Goal: Communication & Community: Answer question/provide support

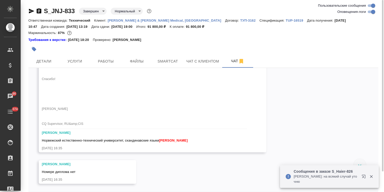
scroll to position [2916, 0]
drag, startPoint x: 76, startPoint y: 5, endPoint x: 36, endPoint y: 0, distance: 40.5
click at [38, 5] on div "S_JNJ-833 Завершен closed Нормальный normal Ответственная команда: Технический …" at bounding box center [203, 107] width 355 height 215
copy link "S_JNJ-833"
drag, startPoint x: 42, startPoint y: 165, endPoint x: 134, endPoint y: 157, distance: 91.8
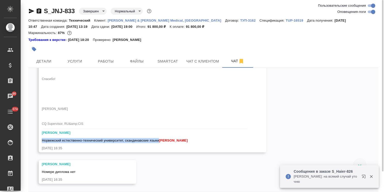
click at [159, 143] on span "Норвежский естественно-технический университет, скандинавские языки Усманова Ол…" at bounding box center [115, 141] width 146 height 4
copy span "Норвежский естественно-технический университет, скандинавские языки"
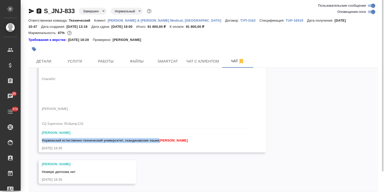
scroll to position [2942, 0]
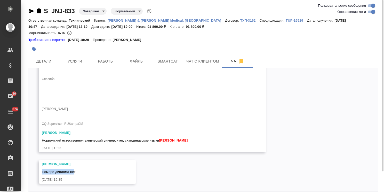
drag, startPoint x: 41, startPoint y: 171, endPoint x: 74, endPoint y: 171, distance: 33.5
click at [74, 171] on div "Федотова Ирина Номере диплома нет 27.08.25, 16:35" at bounding box center [87, 172] width 97 height 24
copy span "Номере диплома не"
click at [81, 169] on div "Номере диплома нет" at bounding box center [80, 171] width 76 height 6
drag, startPoint x: 78, startPoint y: 171, endPoint x: 48, endPoint y: 172, distance: 29.2
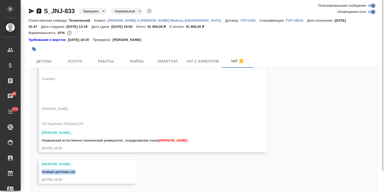
click at [39, 171] on div "Федотова Ирина Номере диплома нет 27.08.25, 16:35" at bounding box center [87, 172] width 97 height 24
copy span "Номере диплома нет"
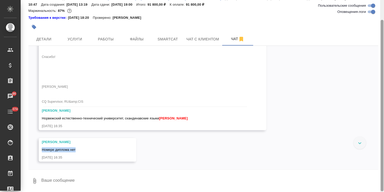
drag, startPoint x: 382, startPoint y: 161, endPoint x: 301, endPoint y: 181, distance: 83.3
click at [377, 188] on div "S_JNJ-833 Завершен closed Нормальный normal Ответственная команда: Технический …" at bounding box center [202, 96] width 363 height 192
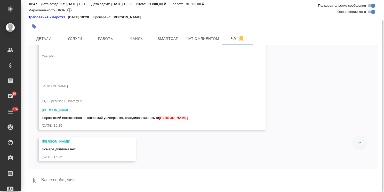
click at [63, 182] on textarea at bounding box center [209, 181] width 337 height 18
type textarea "спасибо"
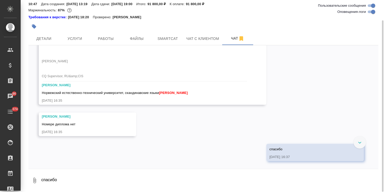
scroll to position [2967, 0]
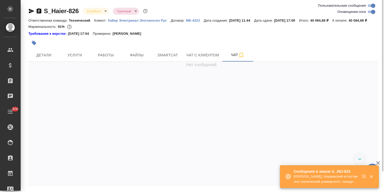
scroll to position [23, 0]
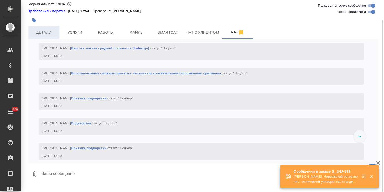
click at [41, 36] on span "Детали" at bounding box center [43, 32] width 25 height 6
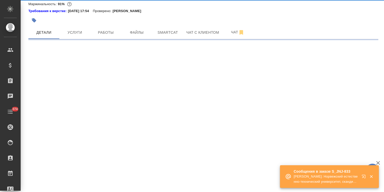
select select "RU"
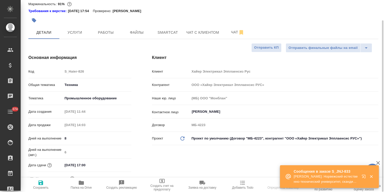
type textarea "x"
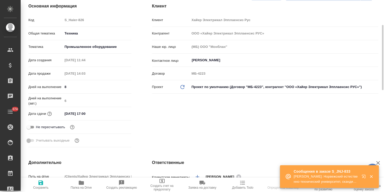
type textarea "x"
select select "RU"
type textarea "x"
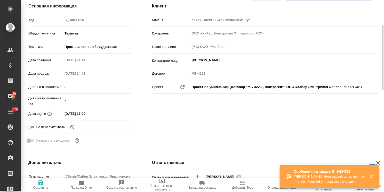
type textarea "x"
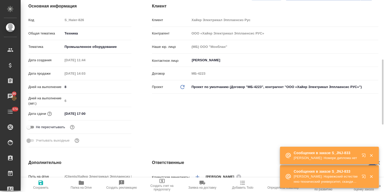
scroll to position [100, 0]
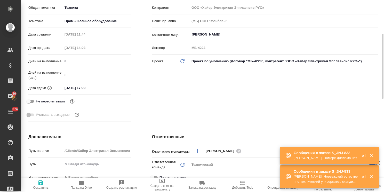
type textarea "x"
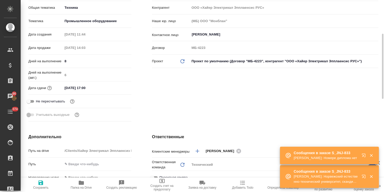
type textarea "x"
click at [101, 92] on input "29.08.2025 17:00" at bounding box center [85, 87] width 45 height 7
click at [116, 91] on icon "button" at bounding box center [116, 88] width 6 height 6
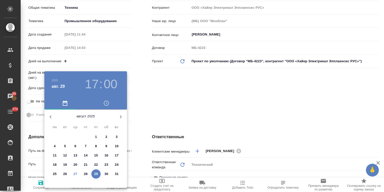
click at [119, 115] on icon "button" at bounding box center [121, 117] width 6 height 6
click at [54, 137] on p "1" at bounding box center [55, 137] width 2 height 5
type input "01.09.2025 17:00"
type textarea "x"
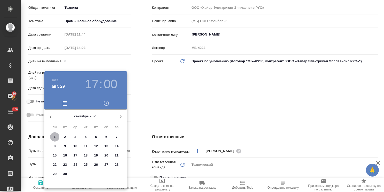
type textarea "x"
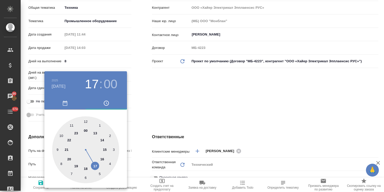
click at [140, 120] on div at bounding box center [192, 96] width 384 height 192
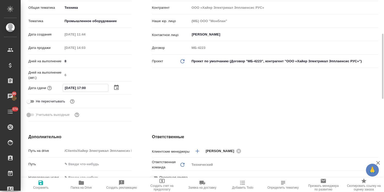
click at [85, 92] on input "01.09.2025 17:00" at bounding box center [85, 87] width 45 height 7
type input "01.09.2025 14:00"
type textarea "x"
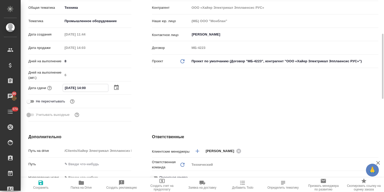
type input "01.09.2025 14:00"
click at [44, 188] on span "Сохранить" at bounding box center [40, 188] width 15 height 4
type textarea "x"
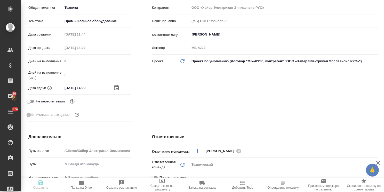
type textarea "x"
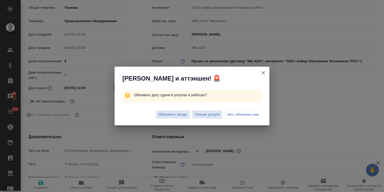
type textarea "x"
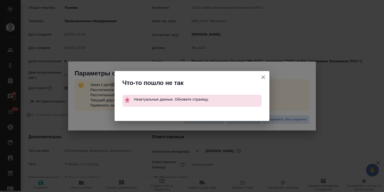
click at [264, 77] on icon "button" at bounding box center [263, 78] width 4 height 4
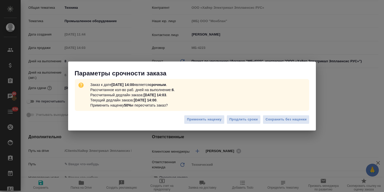
type textarea "x"
click at [285, 122] on span "Сохранить без наценки" at bounding box center [285, 120] width 41 height 6
type textarea "x"
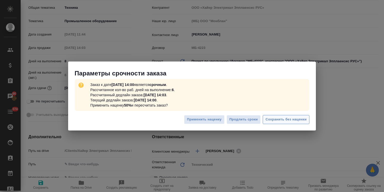
type textarea "x"
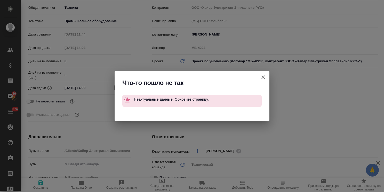
click at [262, 78] on icon "button" at bounding box center [263, 77] width 6 height 6
type textarea "x"
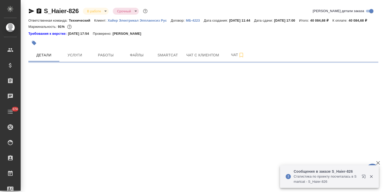
select select "RU"
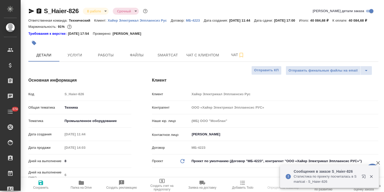
type textarea "x"
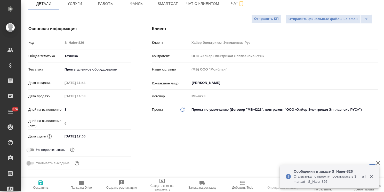
type textarea "x"
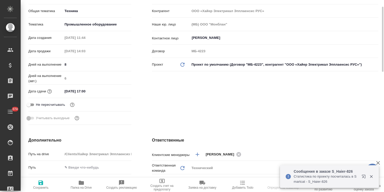
type textarea "x"
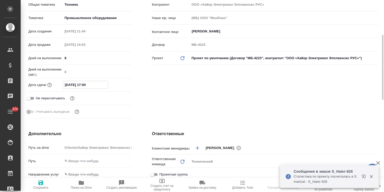
click at [82, 89] on input "29.08.2025 17:00" at bounding box center [85, 84] width 45 height 7
click at [116, 88] on icon "button" at bounding box center [116, 85] width 6 height 6
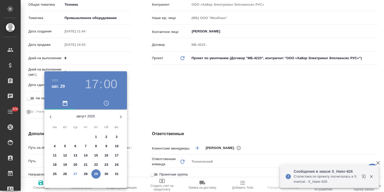
click at [122, 117] on icon "button" at bounding box center [121, 117] width 6 height 6
drag, startPoint x: 53, startPoint y: 137, endPoint x: 146, endPoint y: 118, distance: 95.0
click at [53, 137] on span "1" at bounding box center [54, 137] width 9 height 5
type input "01.09.2025 17:00"
type textarea "x"
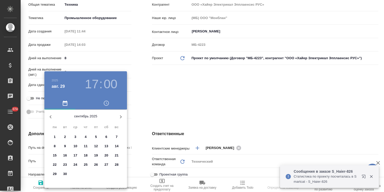
type textarea "x"
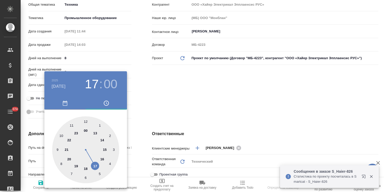
click at [159, 109] on div at bounding box center [192, 96] width 384 height 192
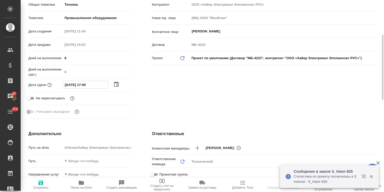
click at [85, 89] on input "01.09.2025 17:00" at bounding box center [85, 84] width 45 height 7
type input "01.09.2025 12:00"
type textarea "x"
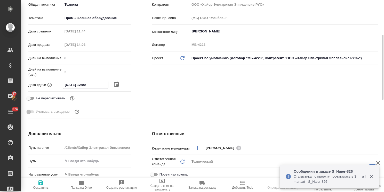
type input "01.09.2025 12:00"
click at [46, 187] on span "Сохранить" at bounding box center [40, 188] width 15 height 4
type textarea "x"
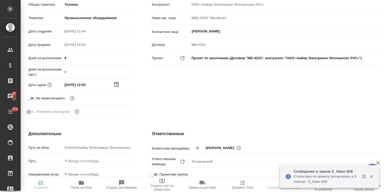
type textarea "x"
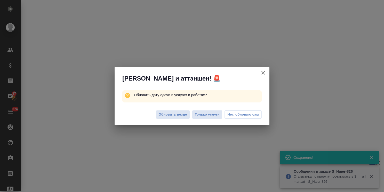
select select "RU"
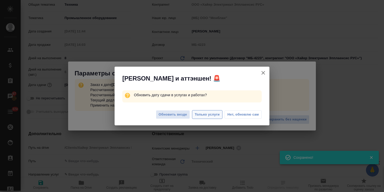
type textarea "x"
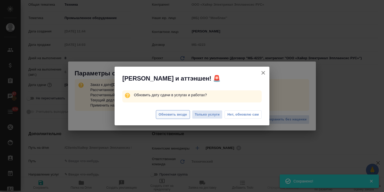
click at [175, 112] on span "Обновить везде" at bounding box center [173, 115] width 28 height 6
type textarea "x"
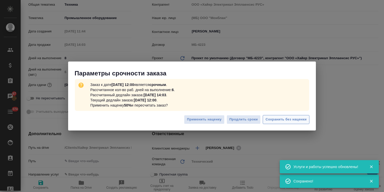
click at [281, 120] on span "Сохранить без наценки" at bounding box center [285, 120] width 41 height 6
type textarea "x"
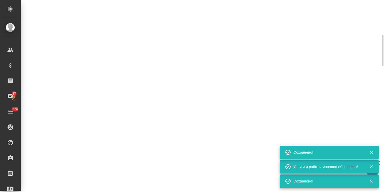
select select "RU"
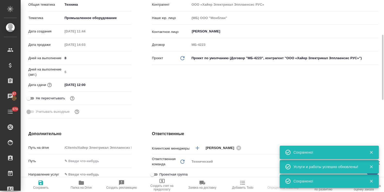
type textarea "x"
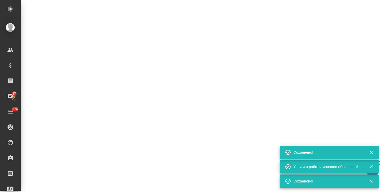
select select "RU"
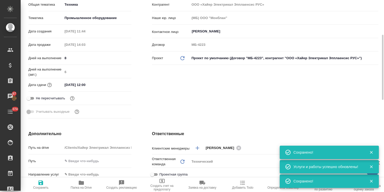
type textarea "x"
click at [97, 89] on input "01.09.2025 12:00" at bounding box center [85, 84] width 45 height 7
click at [121, 88] on div at bounding box center [122, 84] width 18 height 6
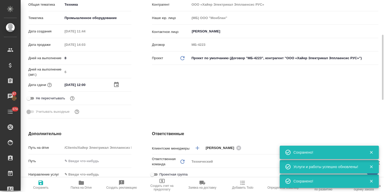
click at [115, 88] on icon "button" at bounding box center [116, 85] width 6 height 6
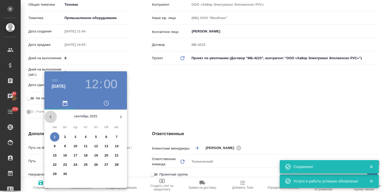
click at [51, 115] on icon "button" at bounding box center [50, 117] width 6 height 6
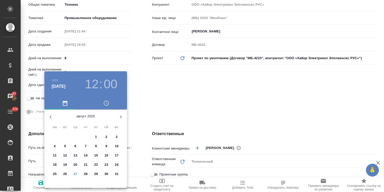
click at [123, 116] on icon "button" at bounding box center [121, 117] width 6 height 6
click at [146, 116] on div at bounding box center [192, 96] width 384 height 192
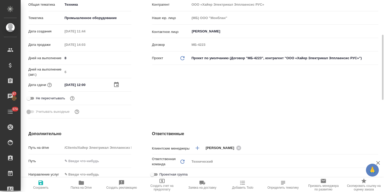
type textarea "x"
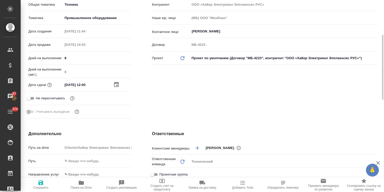
type textarea "x"
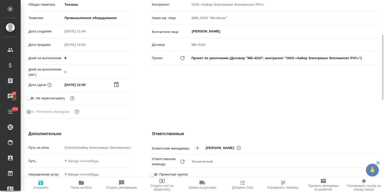
type textarea "x"
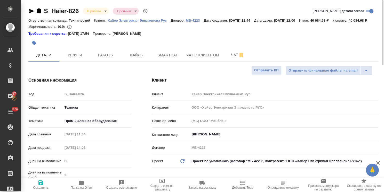
scroll to position [0, 0]
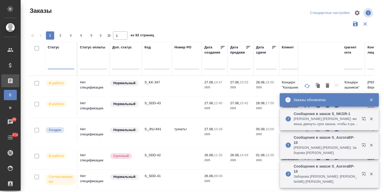
scroll to position [38, 0]
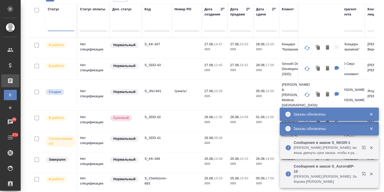
drag, startPoint x: 369, startPoint y: 128, endPoint x: 372, endPoint y: 133, distance: 5.4
click at [369, 128] on icon "button" at bounding box center [371, 129] width 5 height 5
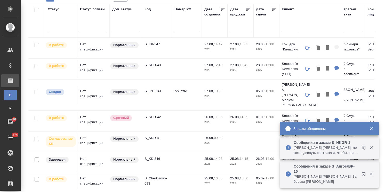
click at [372, 150] on icon "button" at bounding box center [371, 148] width 5 height 5
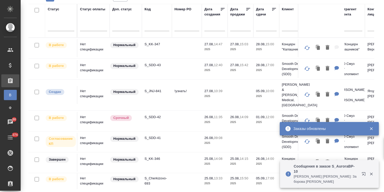
click at [371, 176] on icon "button" at bounding box center [371, 174] width 5 height 5
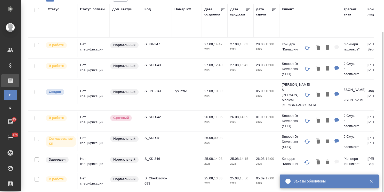
click at [151, 29] on input "text" at bounding box center [156, 27] width 25 height 6
paste input "S_Haier-820"
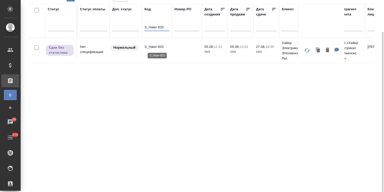
type input "S_Haier-820"
click at [155, 45] on p "S_Haier-820" at bounding box center [156, 46] width 25 height 5
drag, startPoint x: 167, startPoint y: 25, endPoint x: 114, endPoint y: 26, distance: 52.6
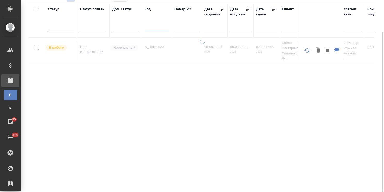
click at [55, 29] on div at bounding box center [61, 25] width 27 height 7
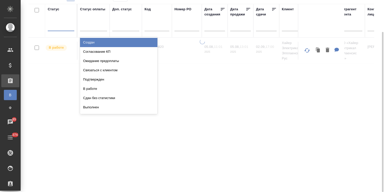
click at [99, 106] on div "Выполнен" at bounding box center [118, 107] width 77 height 9
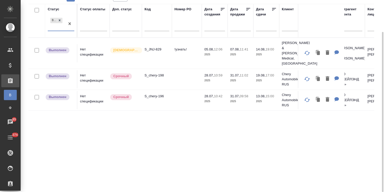
drag, startPoint x: 68, startPoint y: 23, endPoint x: 72, endPoint y: 23, distance: 3.6
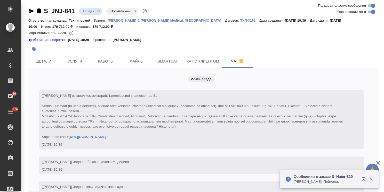
scroll to position [468, 0]
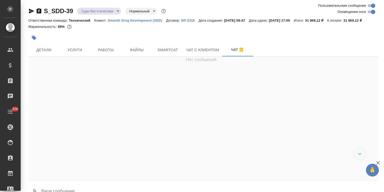
drag, startPoint x: 76, startPoint y: 5, endPoint x: 30, endPoint y: 12, distance: 46.4
click at [30, 12] on div "S_SDD-39 Сдан без статистики distributed Нормальный normal Ответственная команд…" at bounding box center [203, 102] width 355 height 204
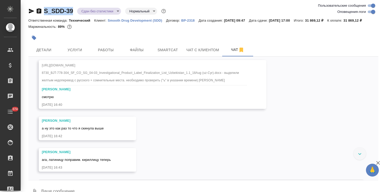
scroll to position [6829, 0]
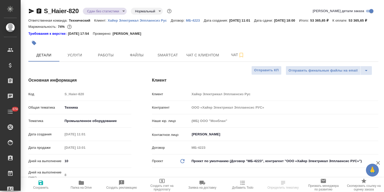
select select "RU"
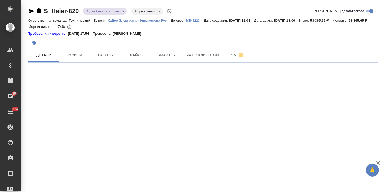
select select "RU"
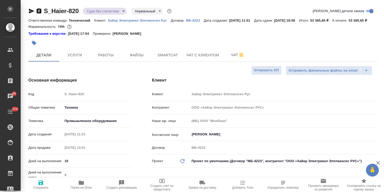
type textarea "x"
click at [80, 185] on icon "button" at bounding box center [81, 183] width 6 height 6
type textarea "x"
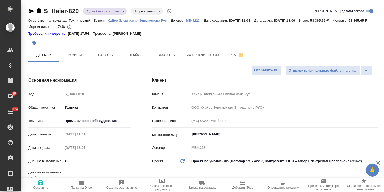
type textarea "x"
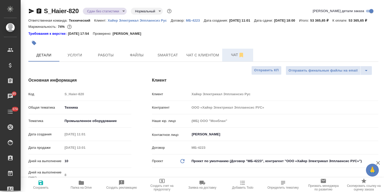
click at [230, 58] on span "Чат" at bounding box center [237, 55] width 25 height 6
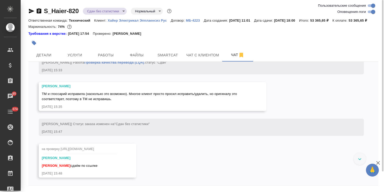
scroll to position [10007, 0]
click at [374, 162] on icon "button" at bounding box center [377, 163] width 6 height 6
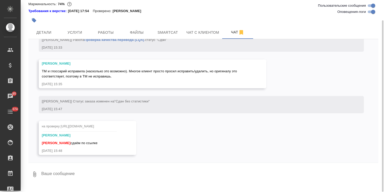
click at [130, 176] on textarea at bounding box center [209, 175] width 337 height 18
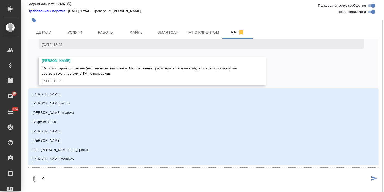
type textarea "@м"
type input "м"
type textarea "@ма"
type input "ма"
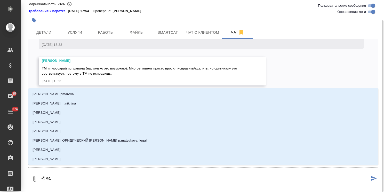
type textarea "@мал"
type input "мал"
type textarea "@мало"
type input "мало"
type textarea "@малоф"
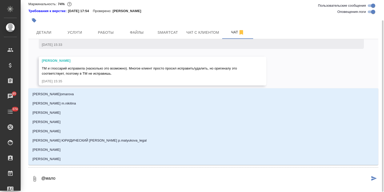
type input "малоф"
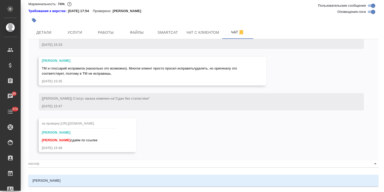
click at [131, 180] on li "Малофеева Екатерина" at bounding box center [202, 180] width 349 height 9
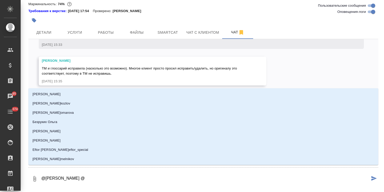
type textarea "@Малофеева Екатерина @б"
type input "б"
type textarea "@Малофеева Екатерина @бе"
type input "бе"
type textarea "@Малофеева Екатерина @бел"
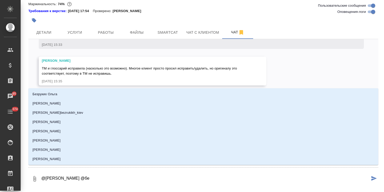
type input "бел"
type textarea "@Малофеева Екатерина @беля"
type input "беля"
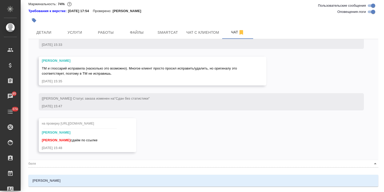
click at [131, 180] on li "Белякова Юлия" at bounding box center [202, 180] width 349 height 9
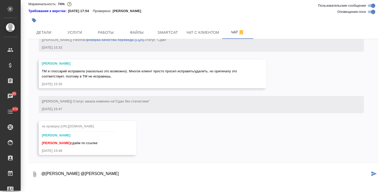
paste textarea "Ольга, Спасибо. По HHK-C63NDB – немного напутали со значками водном пункте. Пос…"
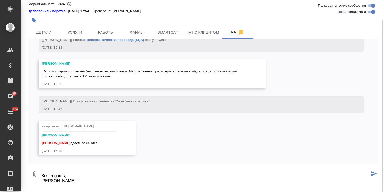
type textarea "@Малофеева Екатерина @Белякова Юлия Ольга, Спасибо. По HHK-C63NDB – немного нап…"
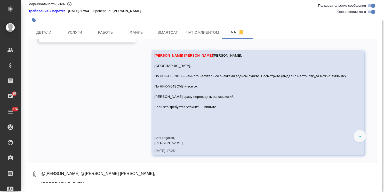
click at [84, 173] on textarea "@Малофеева Екатерина @Белякова Юлия Ольга, Спасибо. По HHK-C63NDB – немного нап…" at bounding box center [209, 175] width 337 height 18
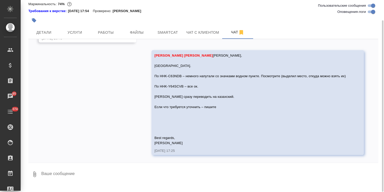
scroll to position [10120, 0]
paste textarea "https://drive.awatera.com/s/6TPMJPxJiRRsKdJ"
type textarea "https://drive.awatera.com/s/6TPMJPxJiRRsKdJ"
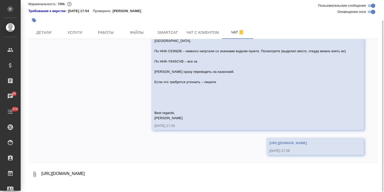
scroll to position [10145, 0]
click at [46, 36] on span "Детали" at bounding box center [43, 32] width 25 height 6
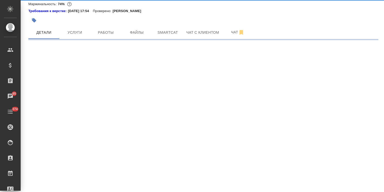
select select "RU"
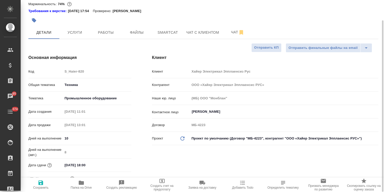
type textarea "x"
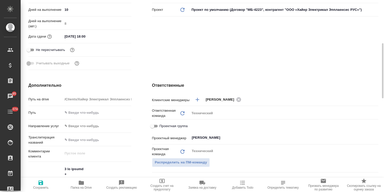
scroll to position [177, 0]
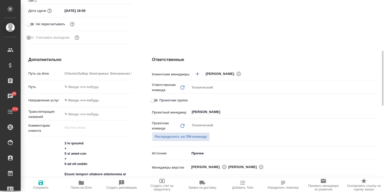
type textarea "x"
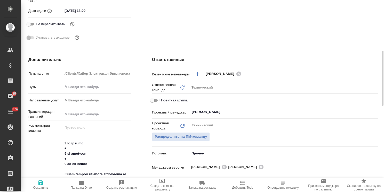
type textarea "x"
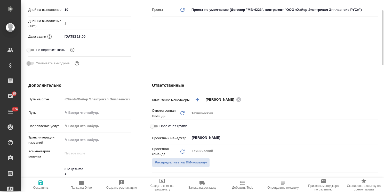
scroll to position [126, 0]
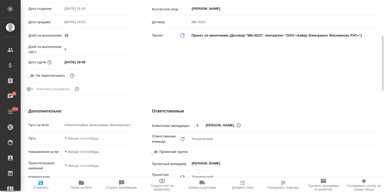
click at [98, 66] on input "27.08.2025 18:00" at bounding box center [85, 62] width 45 height 7
click at [119, 65] on div at bounding box center [122, 62] width 18 height 6
click at [118, 64] on icon "button" at bounding box center [116, 61] width 5 height 5
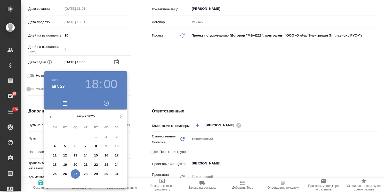
click at [117, 118] on button "button" at bounding box center [120, 117] width 12 height 12
click at [63, 138] on span "2" at bounding box center [64, 137] width 9 height 5
type input "02.09.2025 18:00"
type textarea "x"
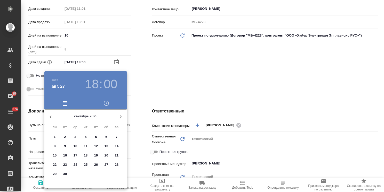
type textarea "x"
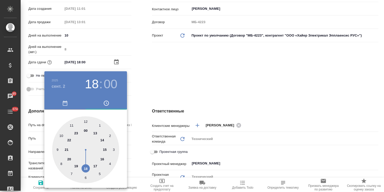
click at [153, 95] on div at bounding box center [192, 96] width 384 height 192
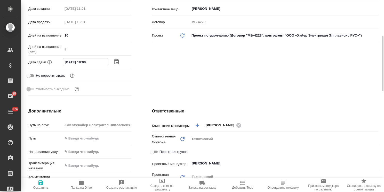
click at [84, 66] on input "02.09.2025 18:00" at bounding box center [85, 62] width 45 height 7
click at [85, 66] on input "02.09.2025 18:00" at bounding box center [85, 62] width 45 height 7
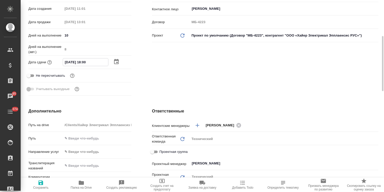
type input "02.09.2025 17:00"
type textarea "x"
type input "02.09.2025 17:00"
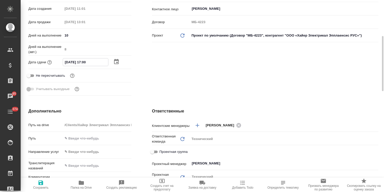
click at [41, 185] on icon "button" at bounding box center [40, 183] width 5 height 5
type textarea "x"
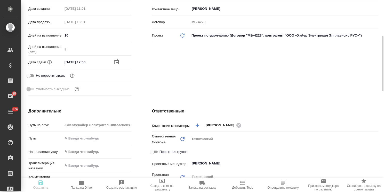
type textarea "x"
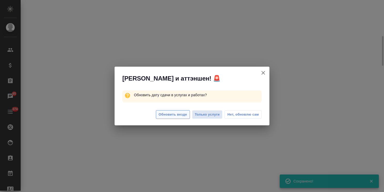
click at [170, 114] on span "Обновить везде" at bounding box center [173, 115] width 28 height 6
select select "RU"
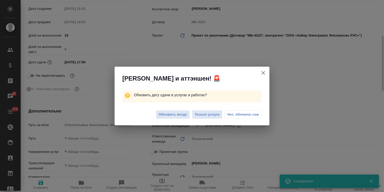
type textarea "x"
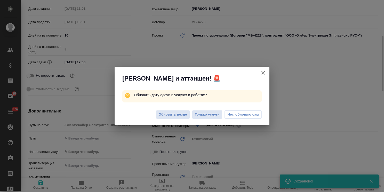
type textarea "x"
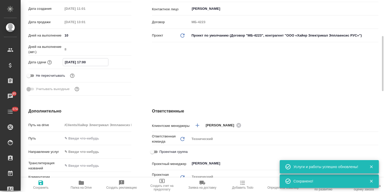
drag, startPoint x: 96, startPoint y: 66, endPoint x: 26, endPoint y: 67, distance: 70.6
click at [26, 67] on div "Основная информация Код S_Haier-820 Общая тематика Техника tech Тематика Промыш…" at bounding box center [79, 24] width 123 height 167
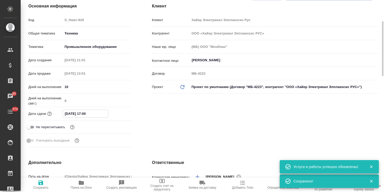
scroll to position [0, 0]
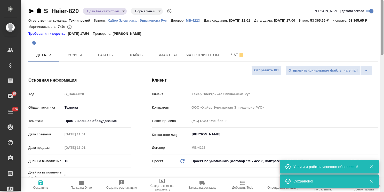
drag, startPoint x: 381, startPoint y: 69, endPoint x: 264, endPoint y: 53, distance: 117.5
click at [375, 22] on div "S_Haier-820 Сдан без статистики distributed Нормальный normal Кратко детали зак…" at bounding box center [202, 96] width 363 height 192
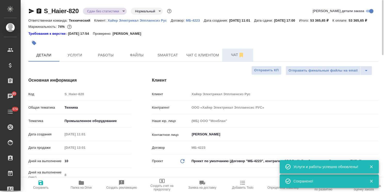
click at [229, 58] on span "Чат" at bounding box center [237, 55] width 25 height 6
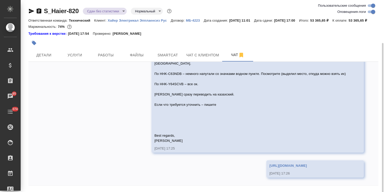
scroll to position [23, 0]
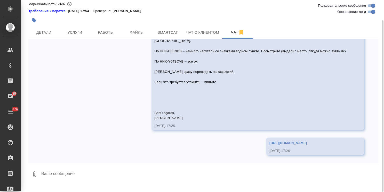
click at [105, 177] on textarea at bounding box center [209, 175] width 337 height 18
paste textarea "02.09.2025 17:00"
type textarea "срок доя казахского: 02.09.2025 17:00"
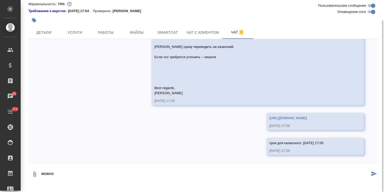
scroll to position [10170, 0]
type textarea "можно приступать"
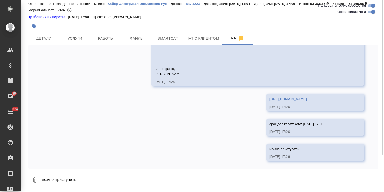
scroll to position [0, 0]
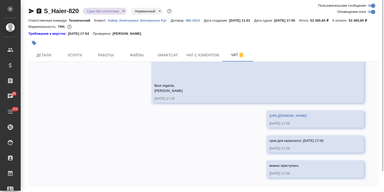
click at [100, 10] on body ".cls-1 fill:#fff; AWATERA Usmanova Olga Клиенты Спецификации Заказы 85 Чаты 374…" at bounding box center [192, 96] width 384 height 192
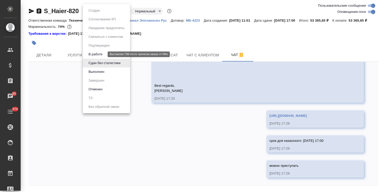
click at [102, 54] on button "В работе" at bounding box center [95, 55] width 17 height 6
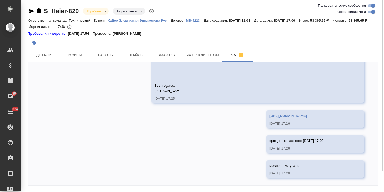
scroll to position [10195, 0]
click at [45, 59] on span "Детали" at bounding box center [43, 55] width 25 height 6
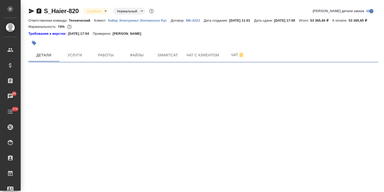
select select "RU"
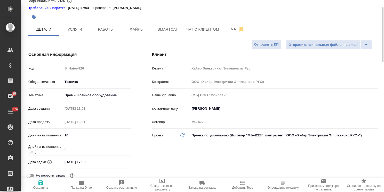
scroll to position [77, 0]
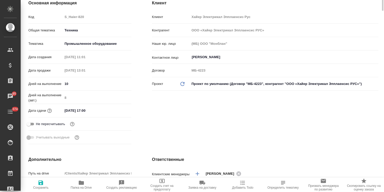
type textarea "x"
click at [99, 114] on input "02.09.2025 17:00" at bounding box center [85, 110] width 45 height 7
click at [120, 113] on div at bounding box center [122, 110] width 18 height 6
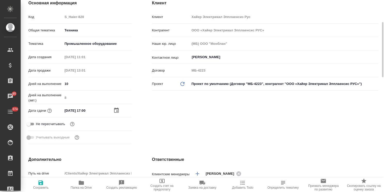
click at [119, 114] on icon "button" at bounding box center [116, 110] width 6 height 6
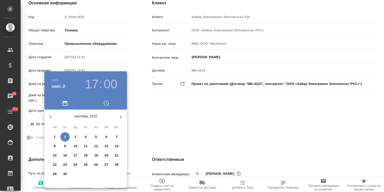
click at [51, 116] on icon "button" at bounding box center [50, 116] width 2 height 3
click at [118, 115] on icon "button" at bounding box center [121, 117] width 6 height 6
click at [151, 125] on div at bounding box center [192, 96] width 384 height 192
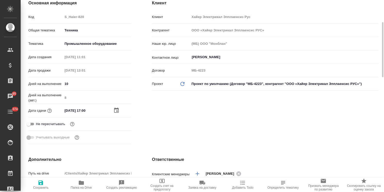
type textarea "x"
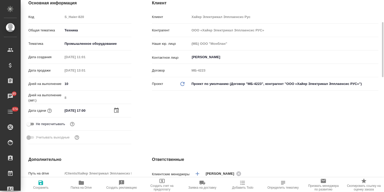
type textarea "x"
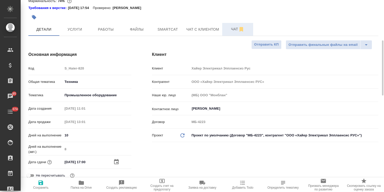
scroll to position [26, 0]
click at [229, 32] on span "Чат" at bounding box center [237, 29] width 25 height 6
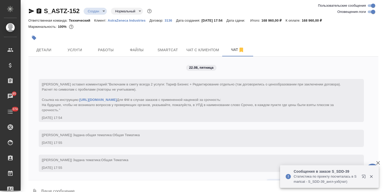
scroll to position [312, 0]
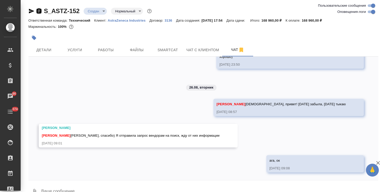
click at [39, 11] on icon "button" at bounding box center [39, 10] width 5 height 5
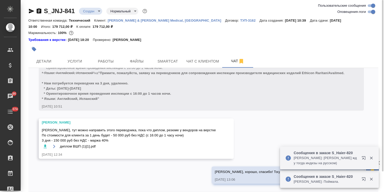
click at [37, 11] on icon "button" at bounding box center [39, 10] width 5 height 5
click at [372, 160] on icon "button" at bounding box center [371, 158] width 5 height 5
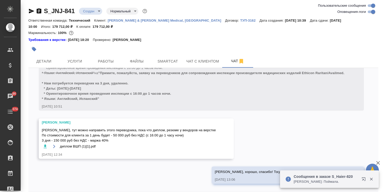
click at [370, 180] on icon "button" at bounding box center [370, 179] width 3 height 3
